Goal: Find contact information: Find contact information

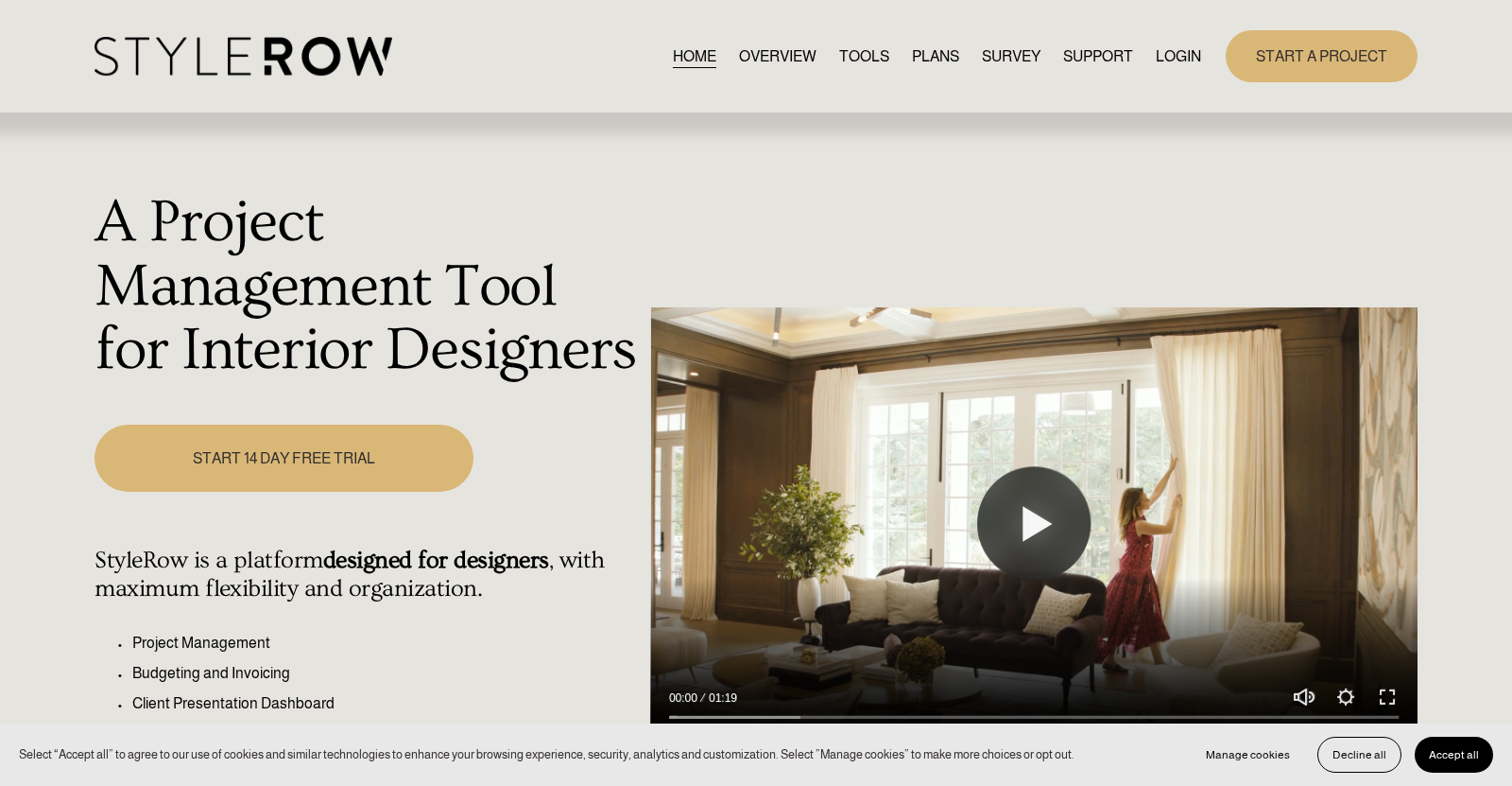
click at [753, 59] on link "OVERVIEW" at bounding box center [778, 57] width 77 height 26
click at [0, 0] on span "CONTACT US" at bounding box center [0, 0] width 0 height 0
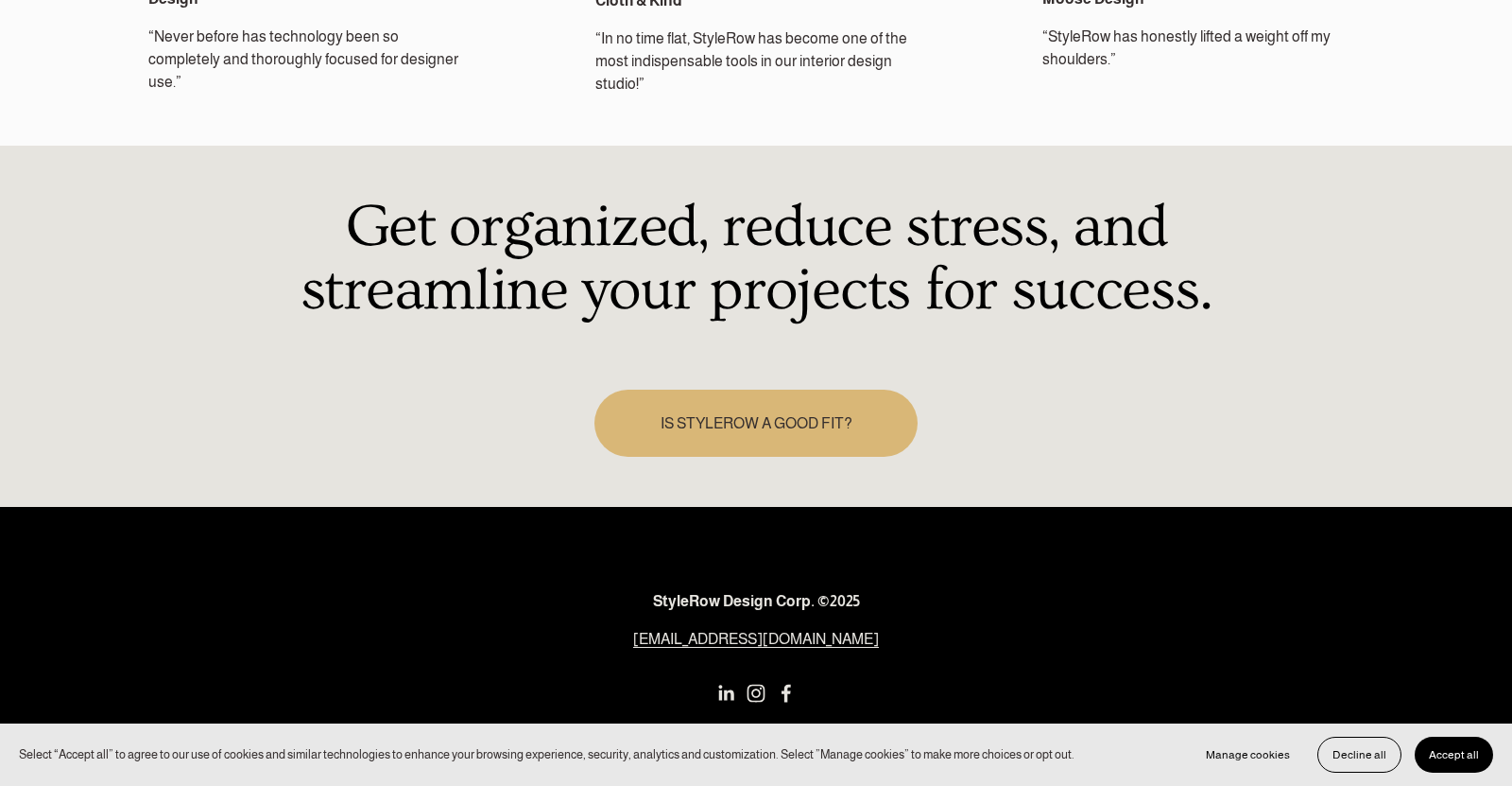
scroll to position [2797, 0]
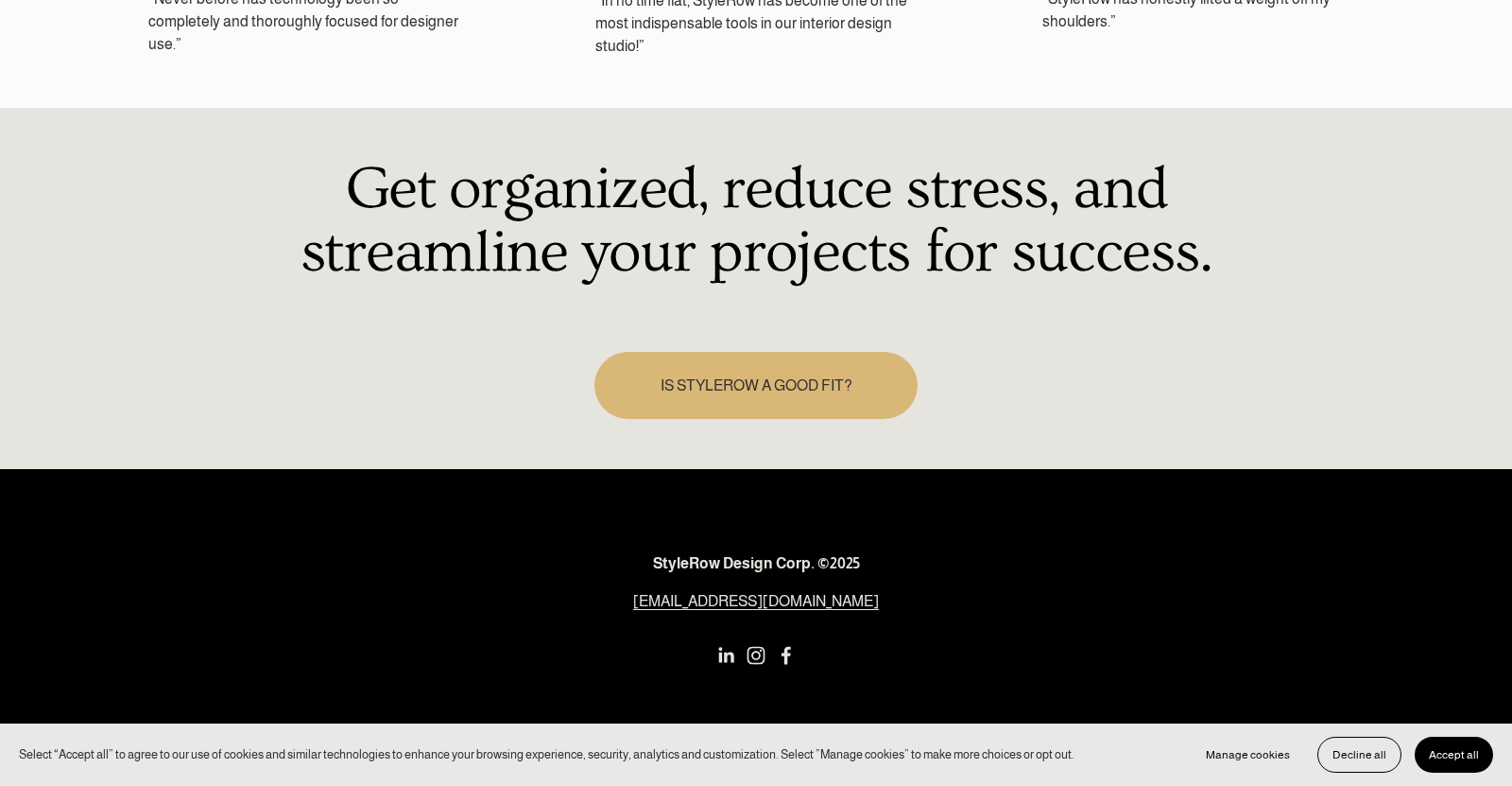
click at [720, 648] on use "LinkedIn" at bounding box center [726, 655] width 15 height 15
click at [1464, 766] on button "Accept all" at bounding box center [1453, 754] width 78 height 36
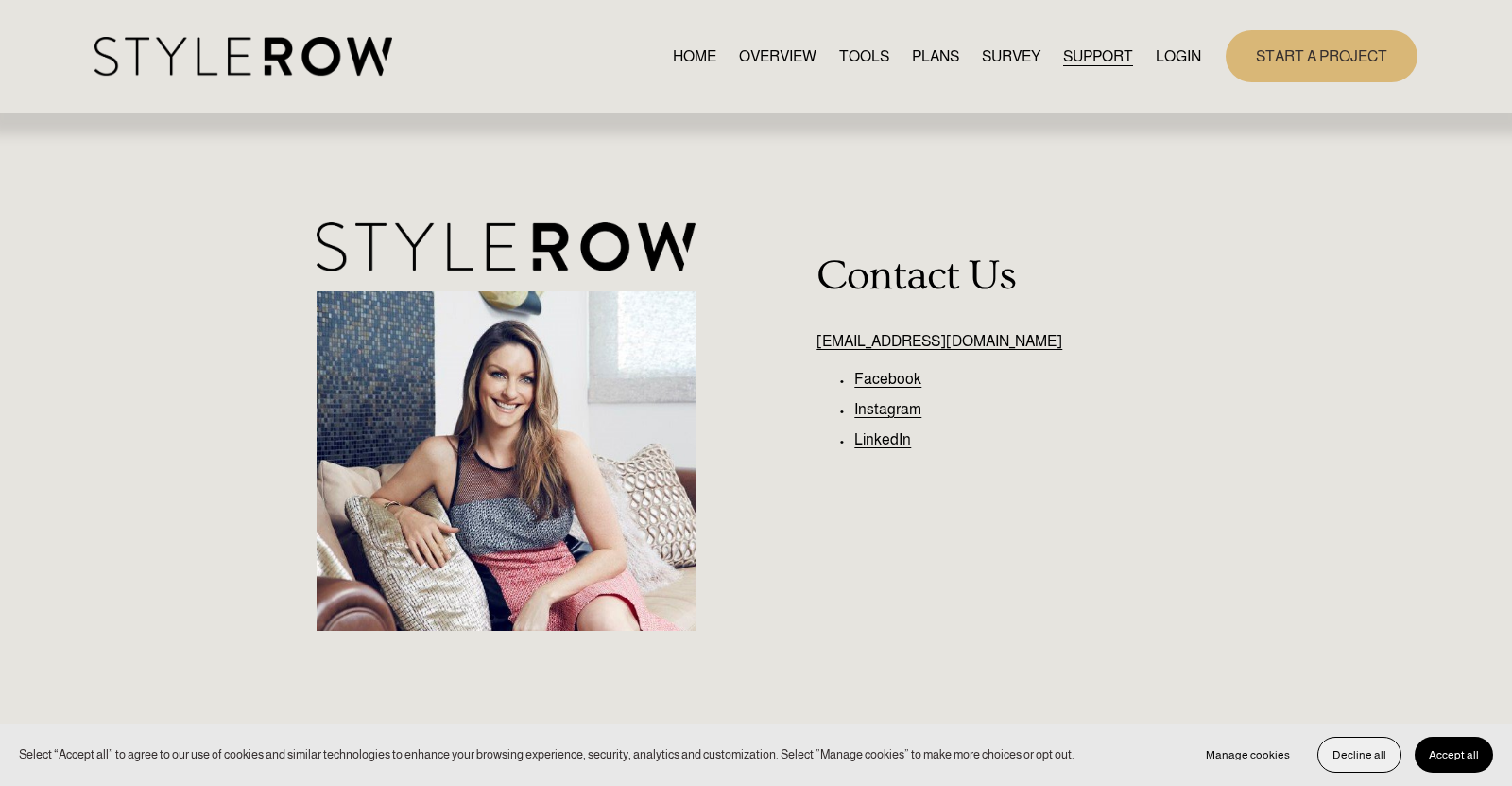
click at [1350, 770] on button "Decline all" at bounding box center [1359, 754] width 84 height 36
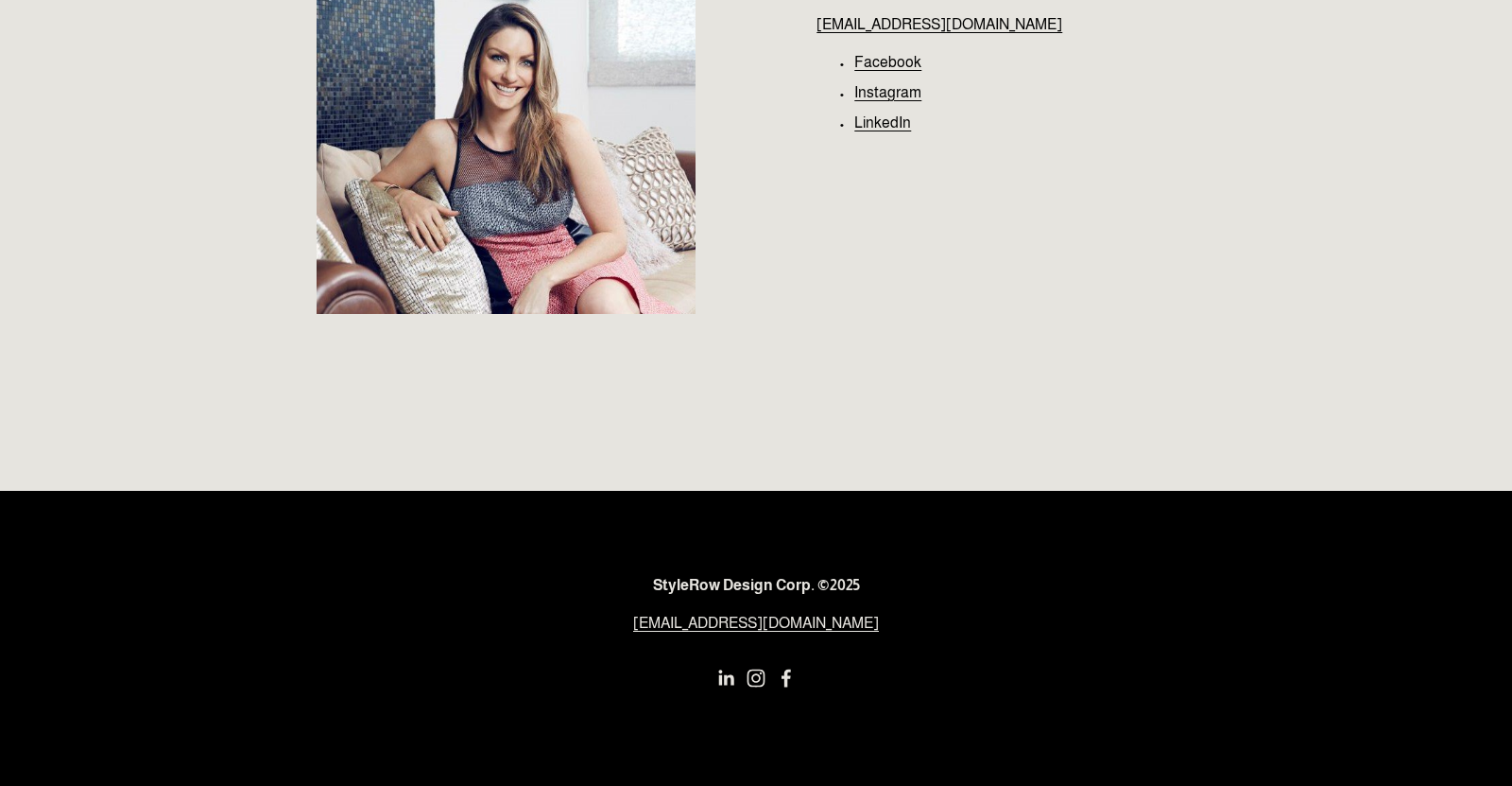
scroll to position [365, 0]
